Goal: Check status: Check status

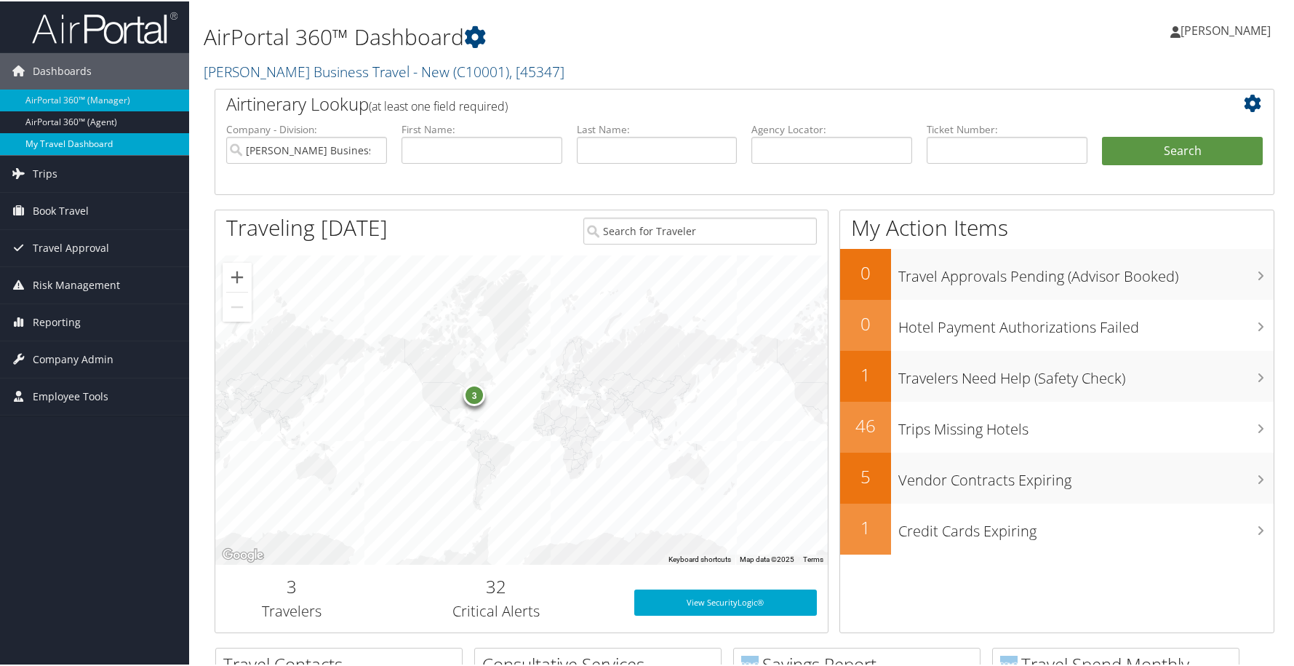
click at [57, 144] on link "My Travel Dashboard" at bounding box center [94, 143] width 189 height 22
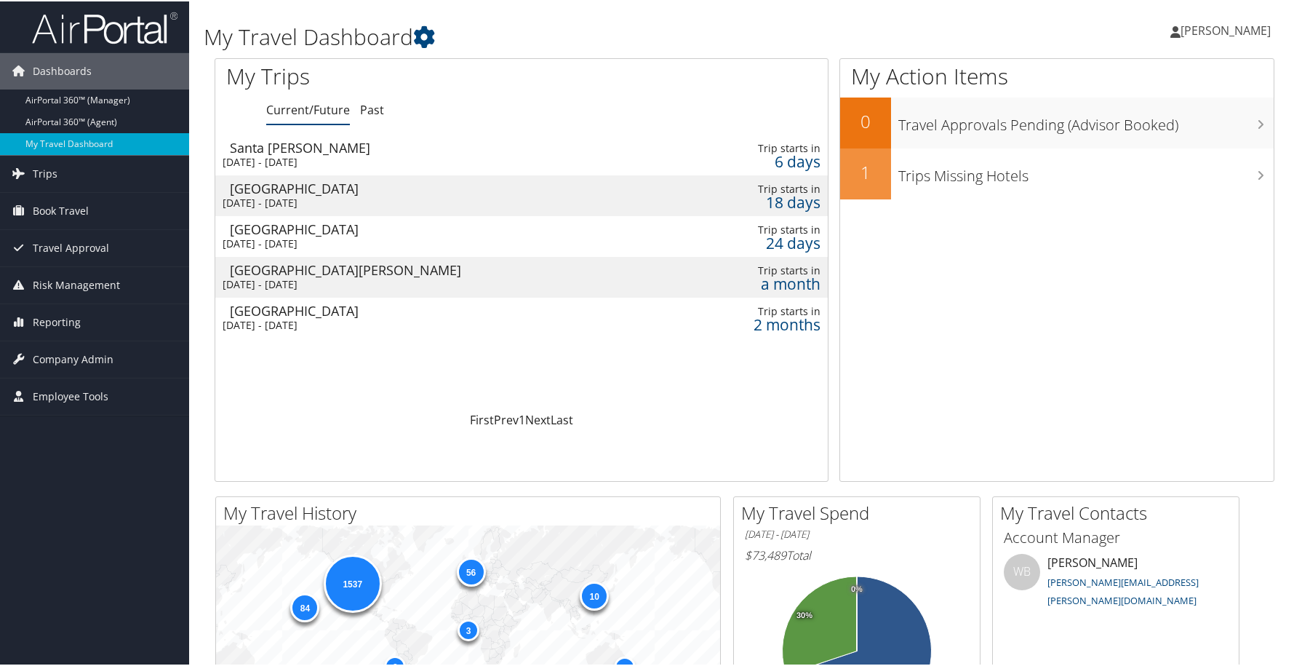
click at [277, 158] on div "[DATE] - [DATE]" at bounding box center [405, 160] width 364 height 13
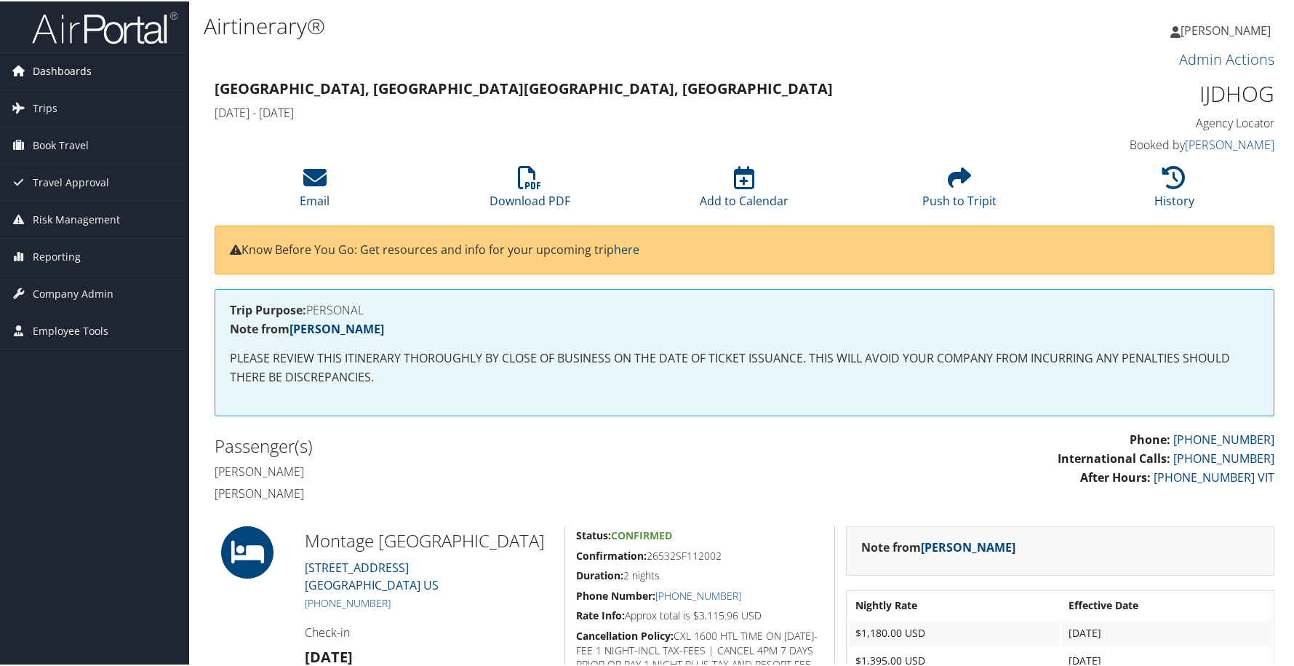
click at [52, 73] on span "Dashboards" at bounding box center [62, 70] width 59 height 36
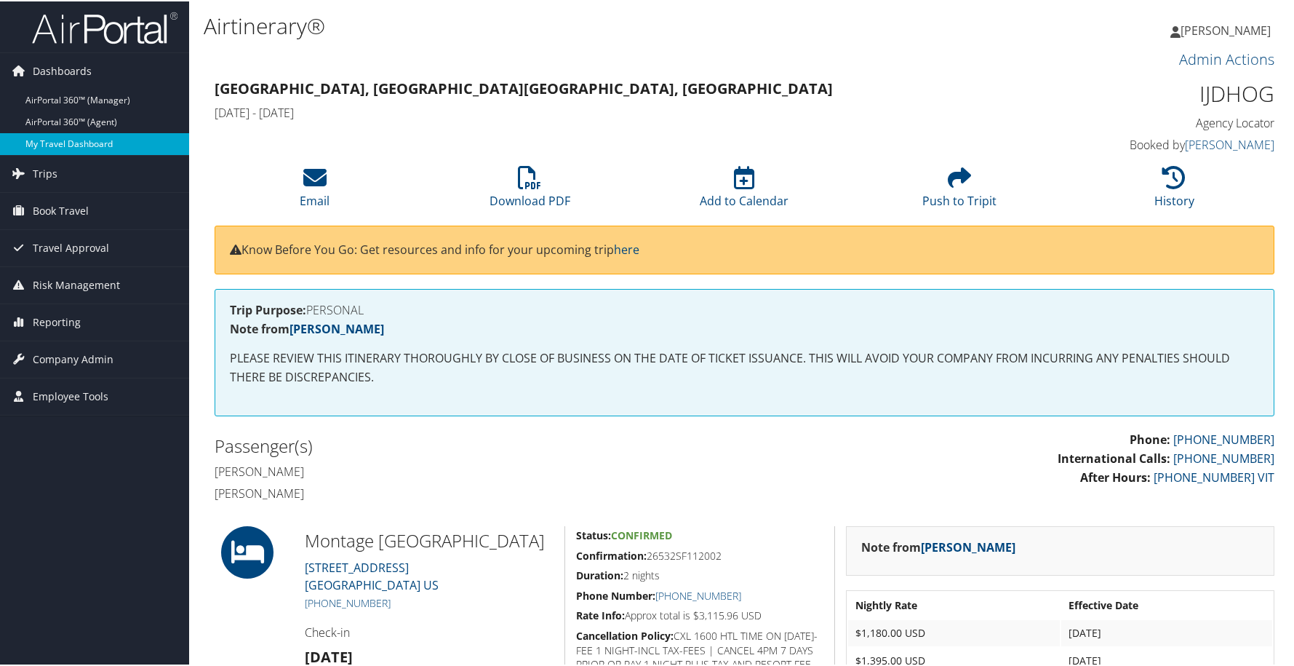
click at [61, 146] on link "My Travel Dashboard" at bounding box center [94, 143] width 189 height 22
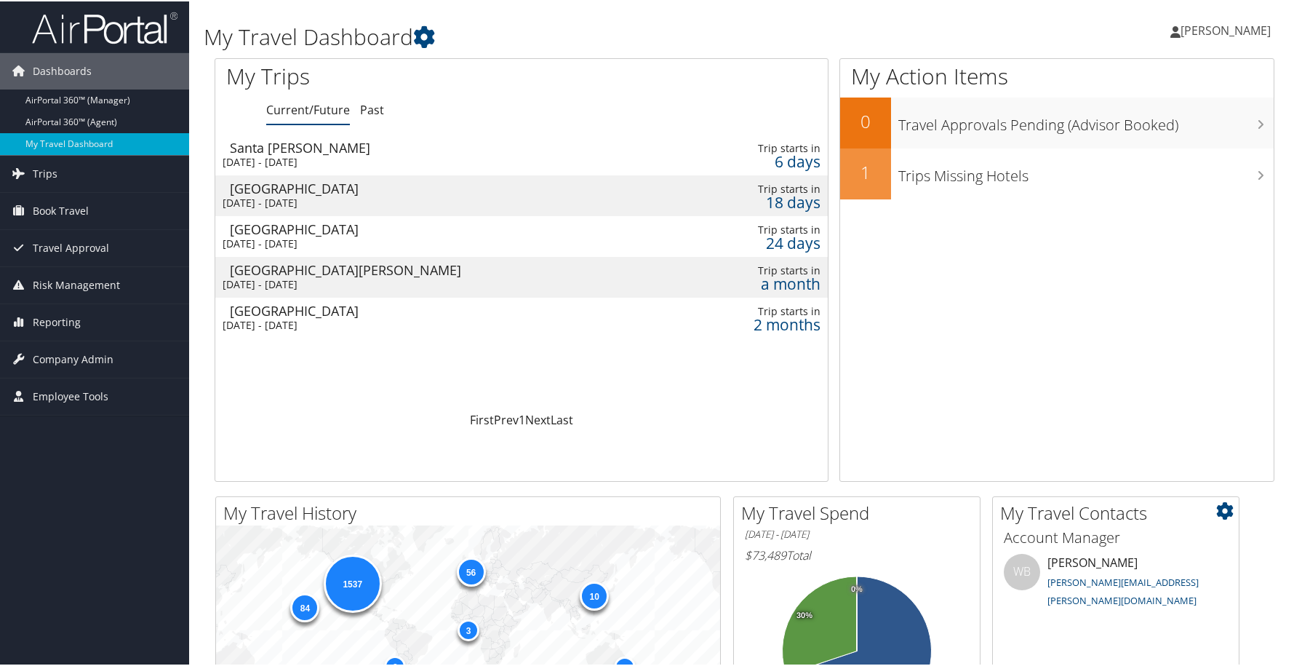
scroll to position [131, 0]
